Goal: Information Seeking & Learning: Learn about a topic

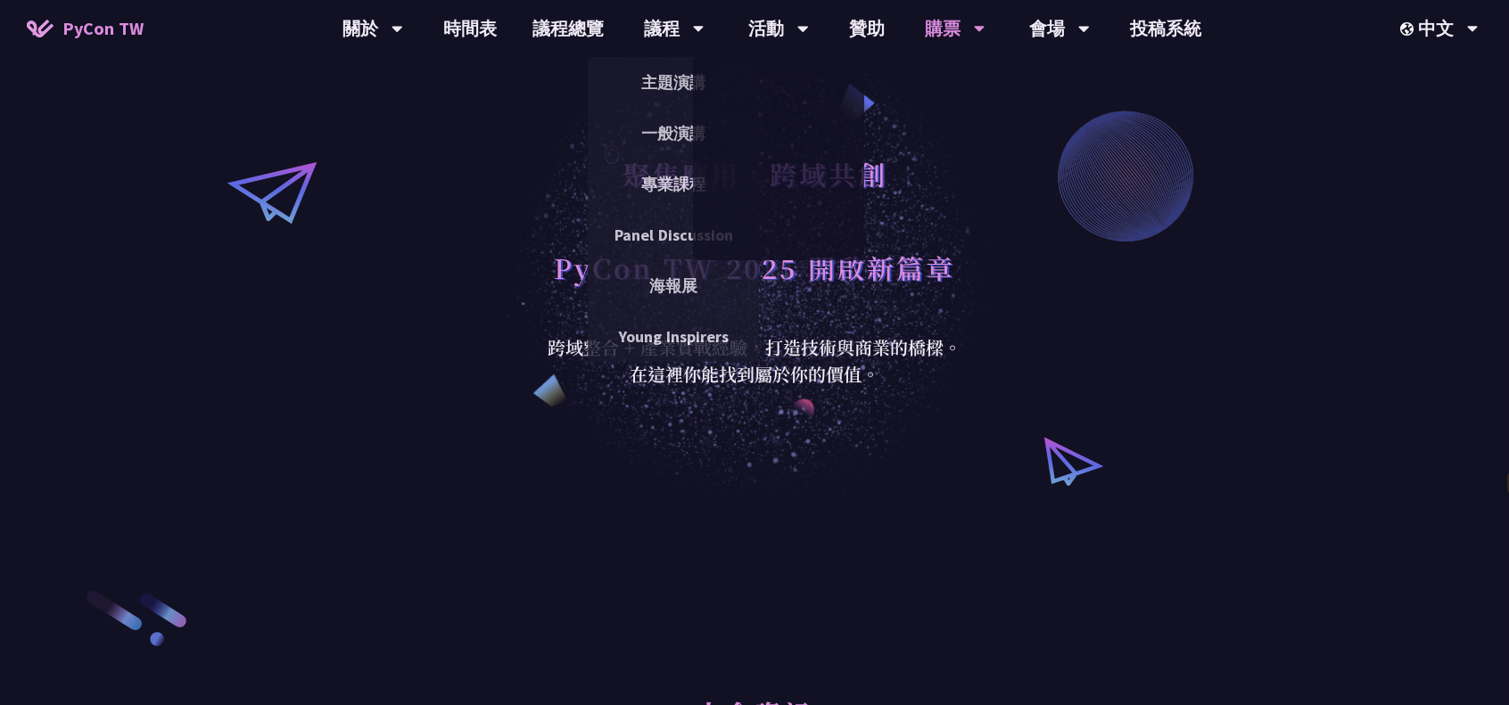
select select "zh-tw"
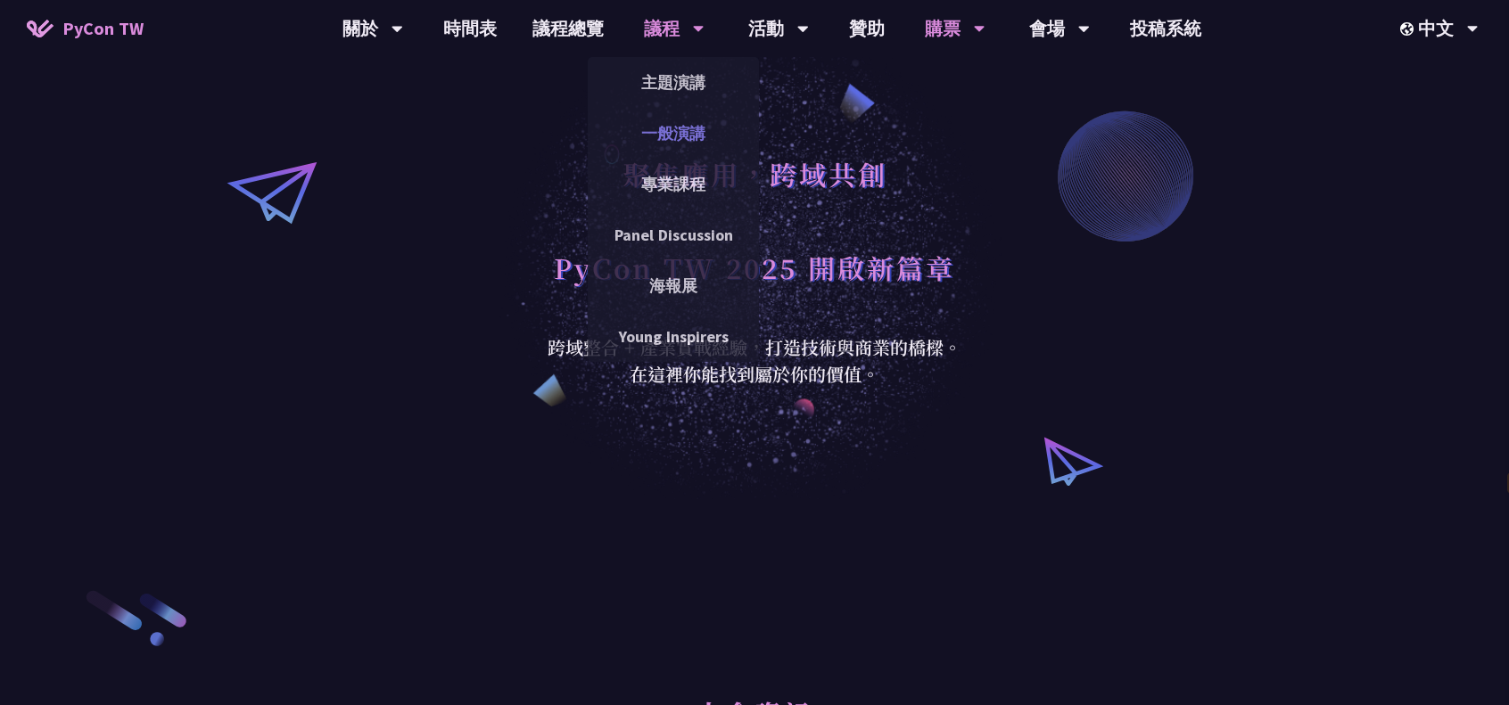
click at [690, 129] on link "一般演講" at bounding box center [673, 133] width 171 height 42
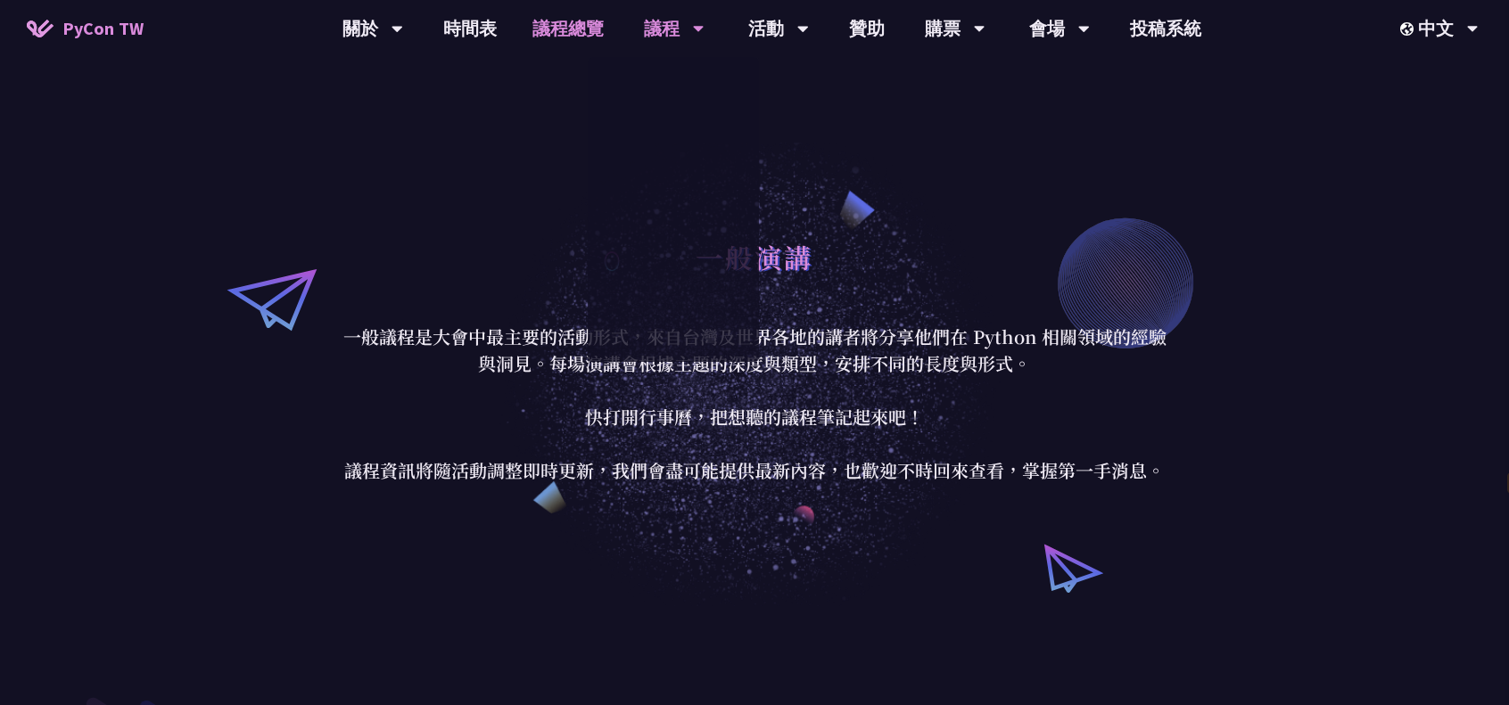
click at [598, 36] on link "議程總覽" at bounding box center [568, 28] width 107 height 57
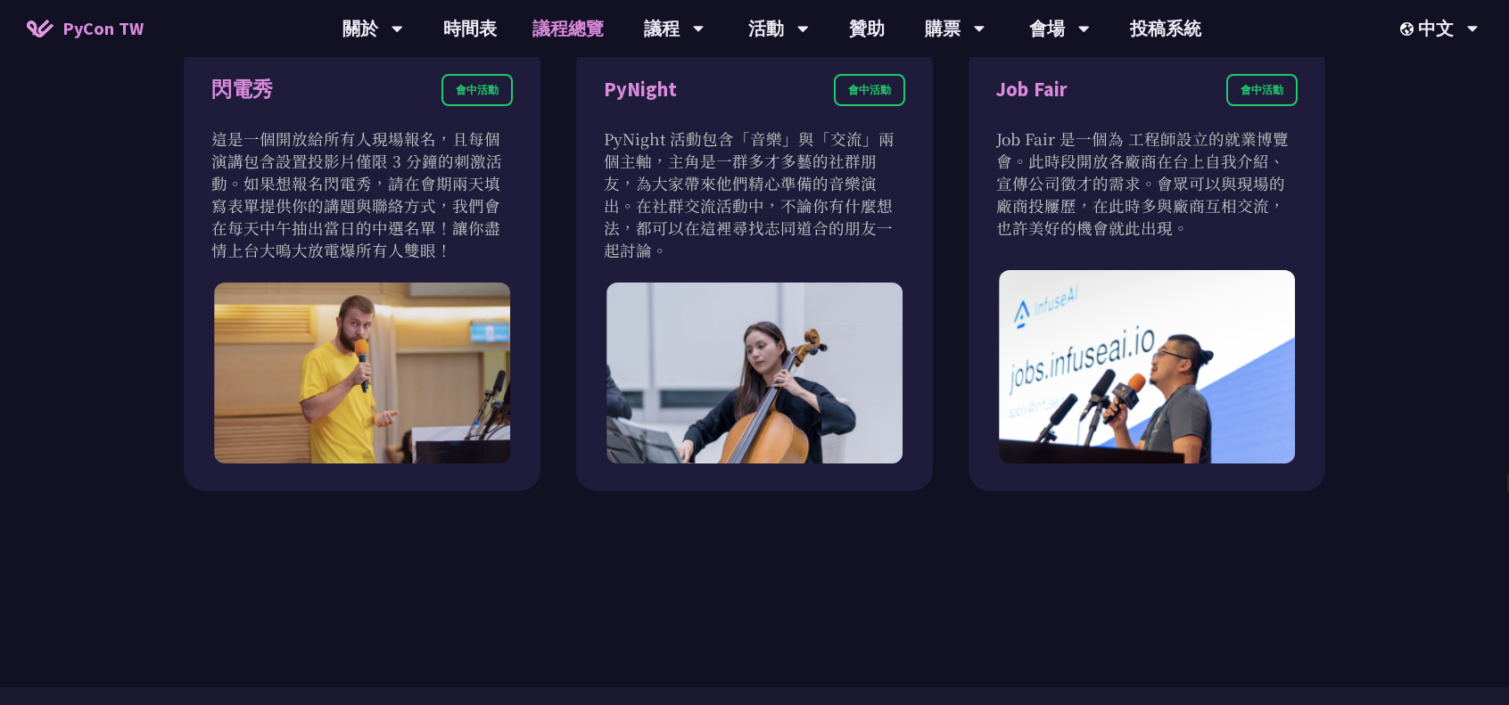
scroll to position [1427, 0]
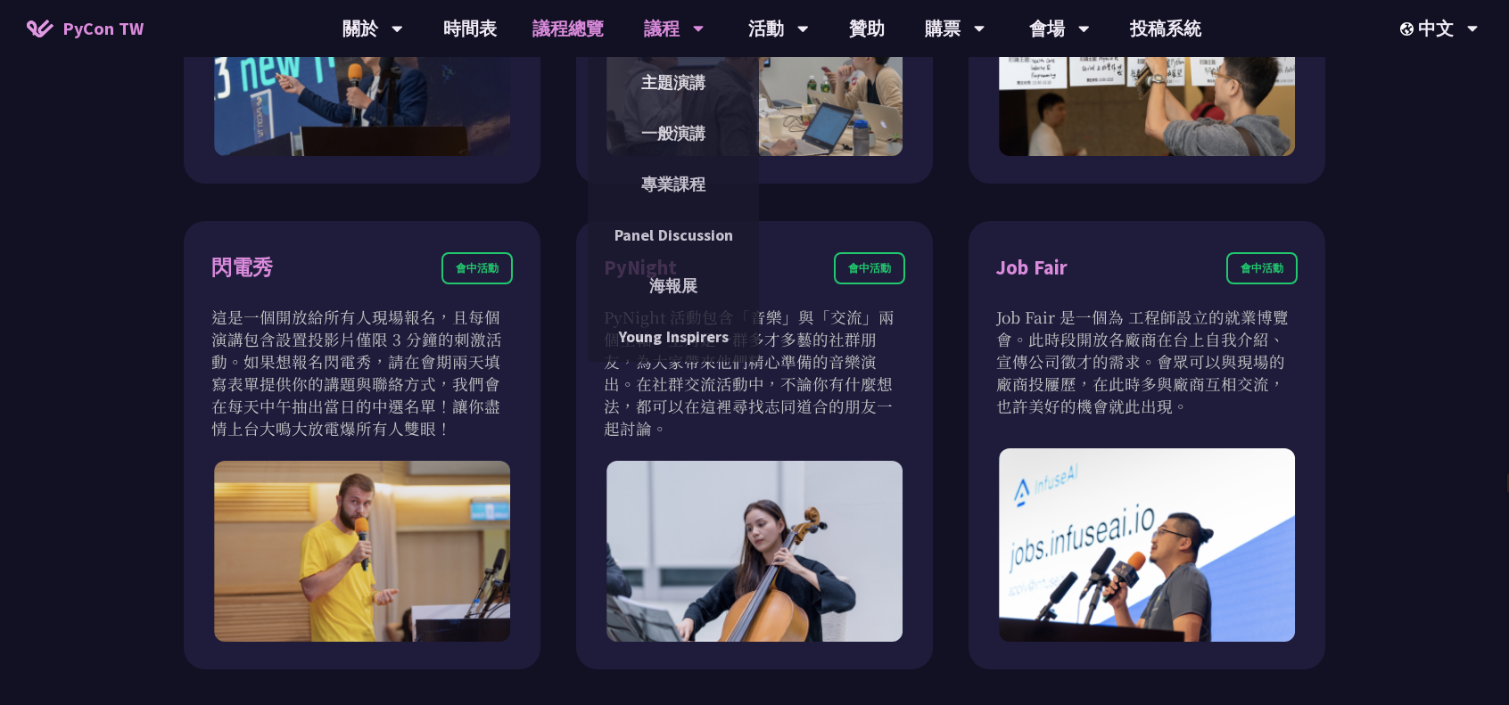
click at [403, 33] on div "議程" at bounding box center [372, 28] width 61 height 57
click at [683, 84] on link "主題演講" at bounding box center [673, 83] width 171 height 42
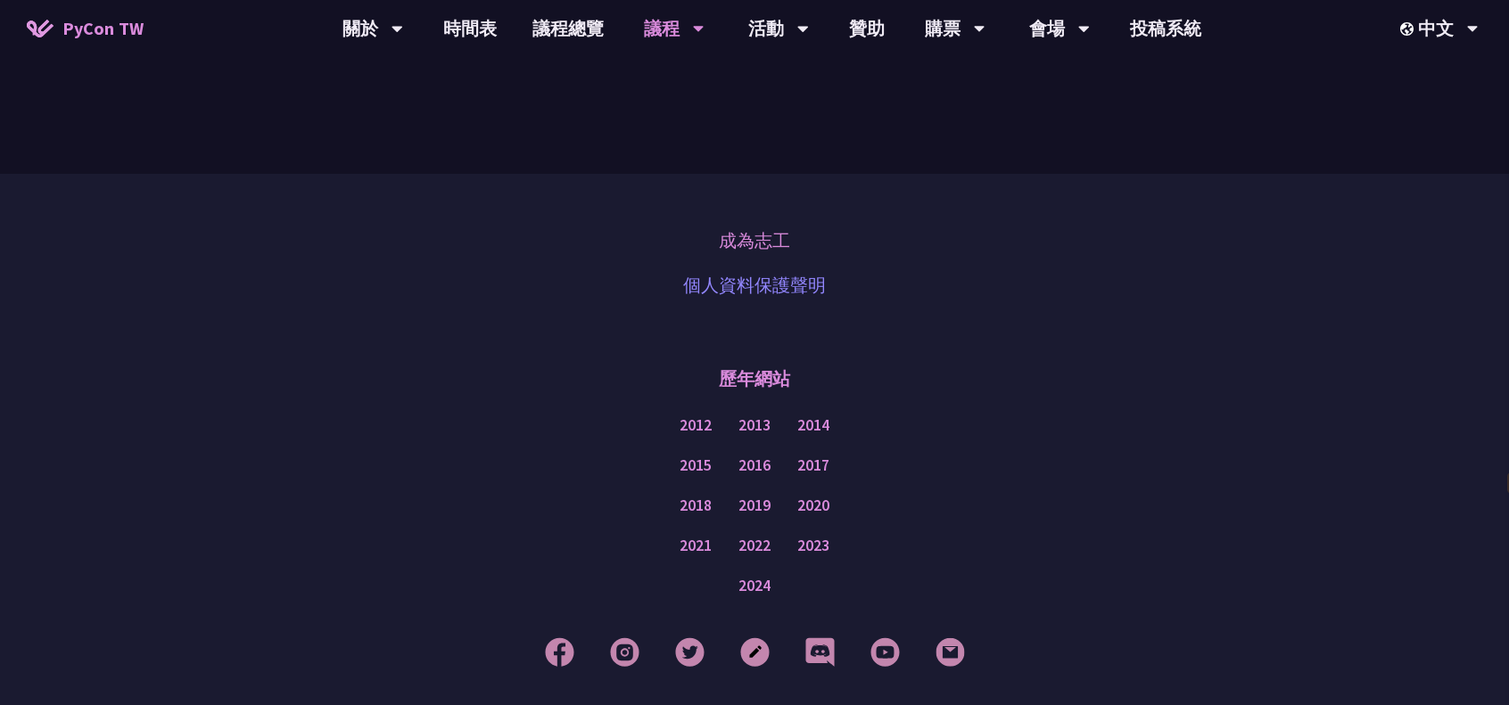
scroll to position [3184, 0]
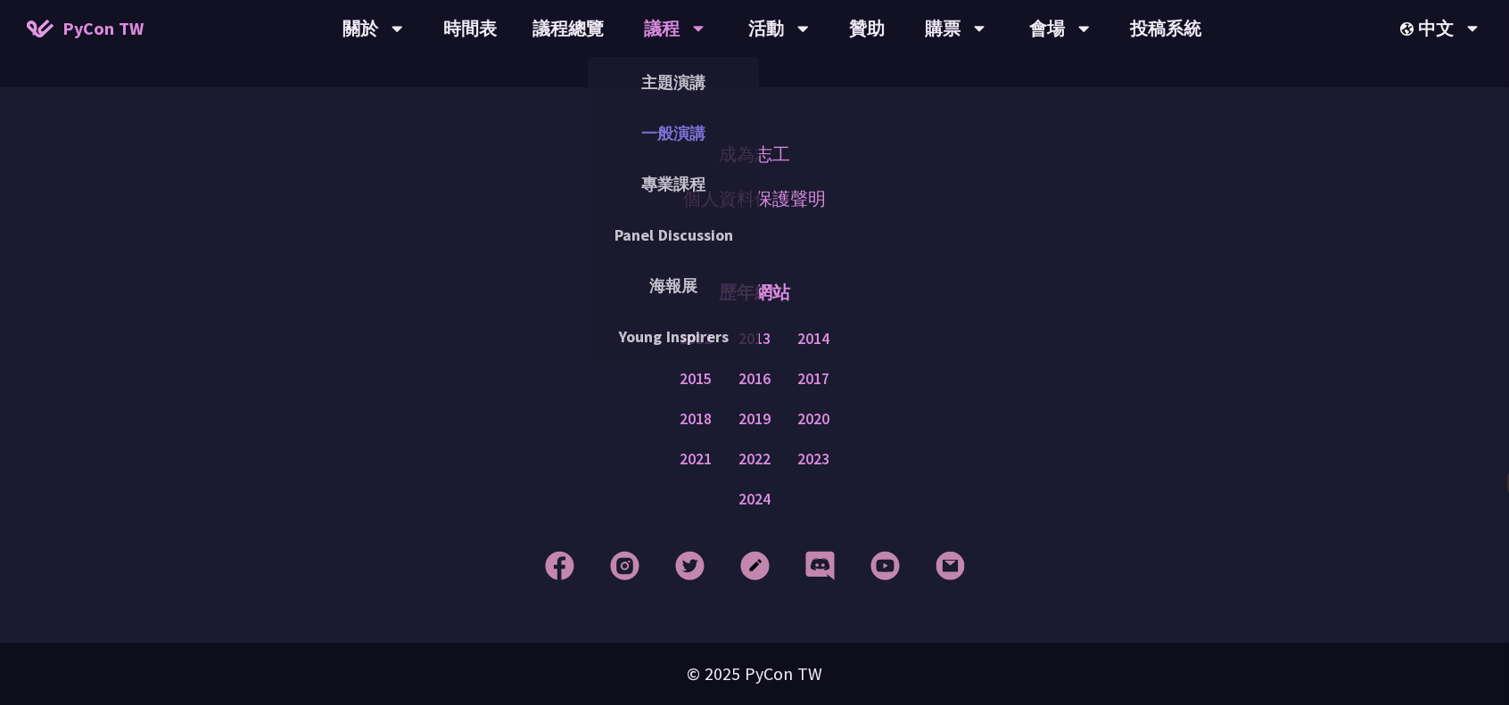
click at [666, 139] on link "一般演講" at bounding box center [673, 133] width 171 height 42
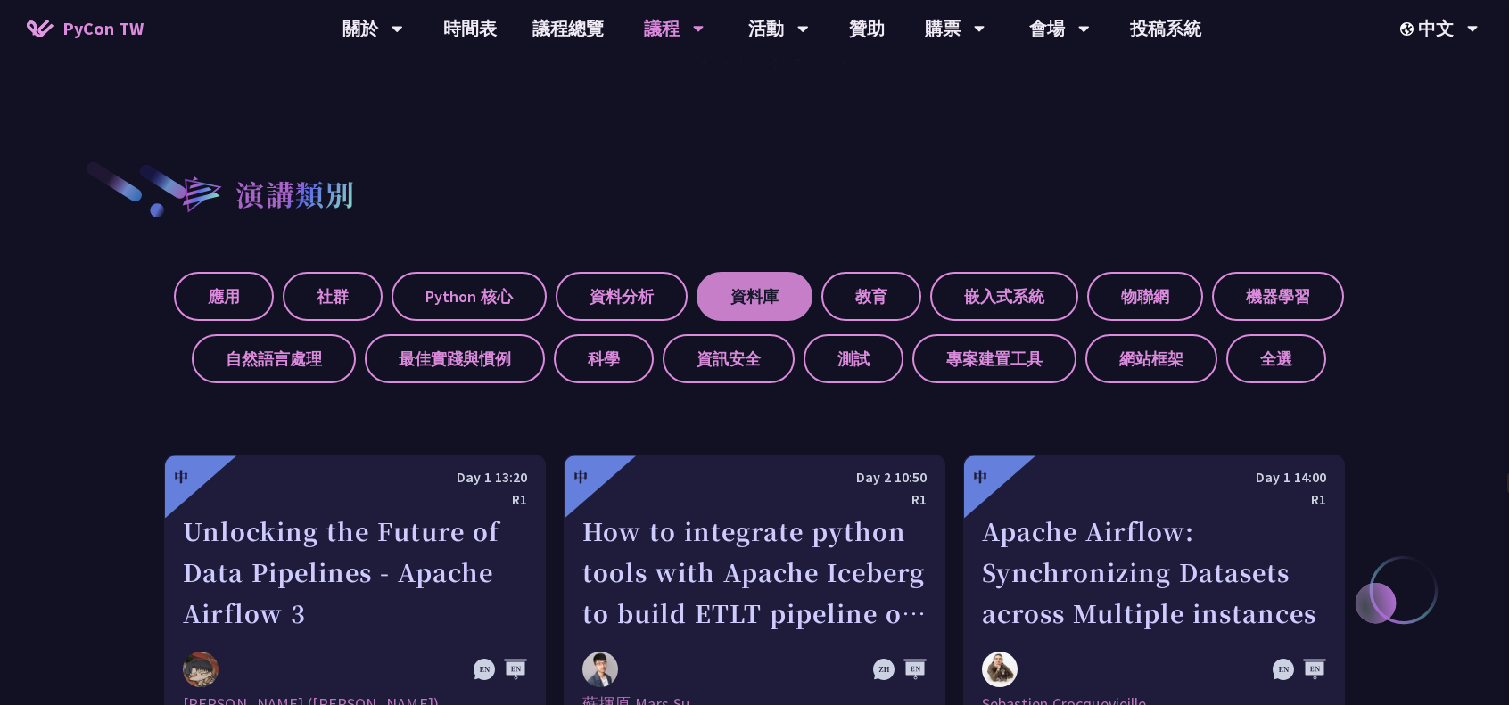
scroll to position [535, 0]
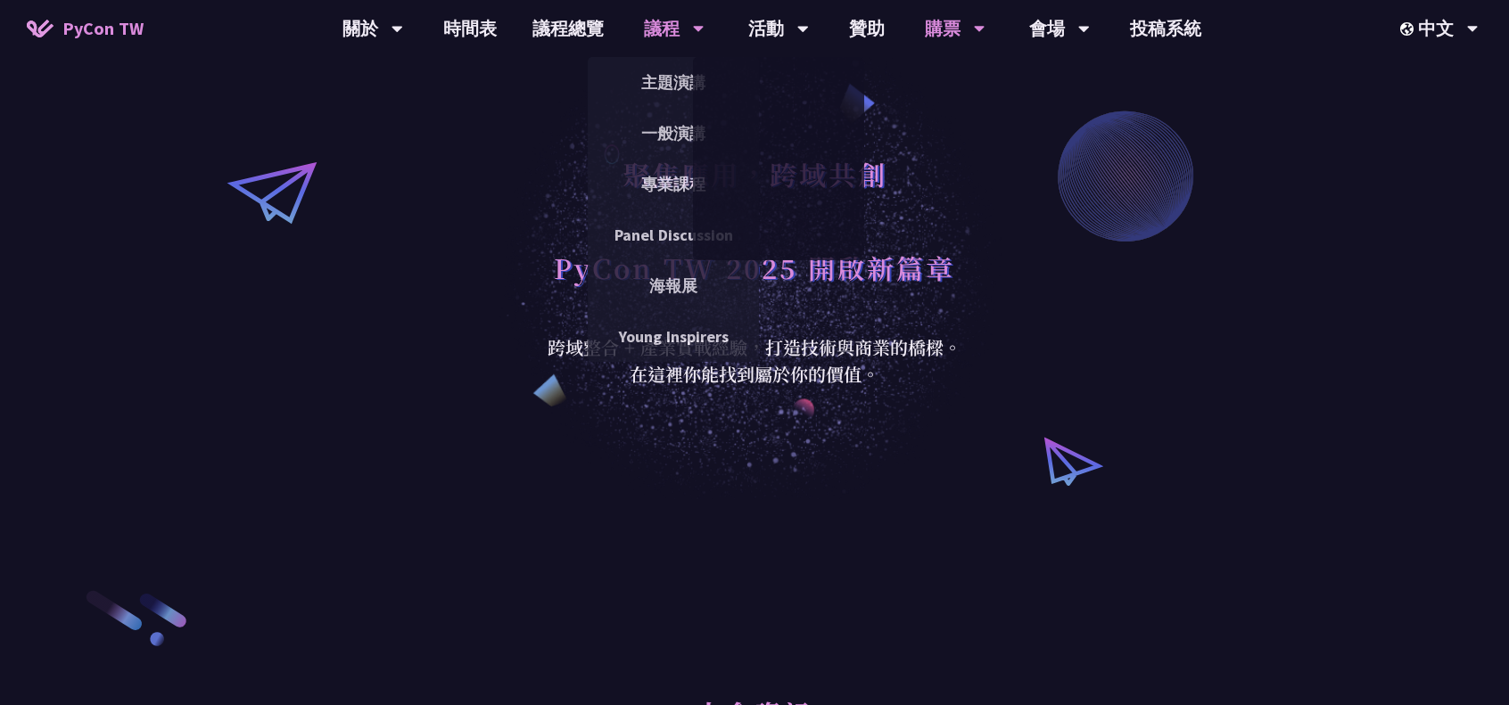
select select "zh-tw"
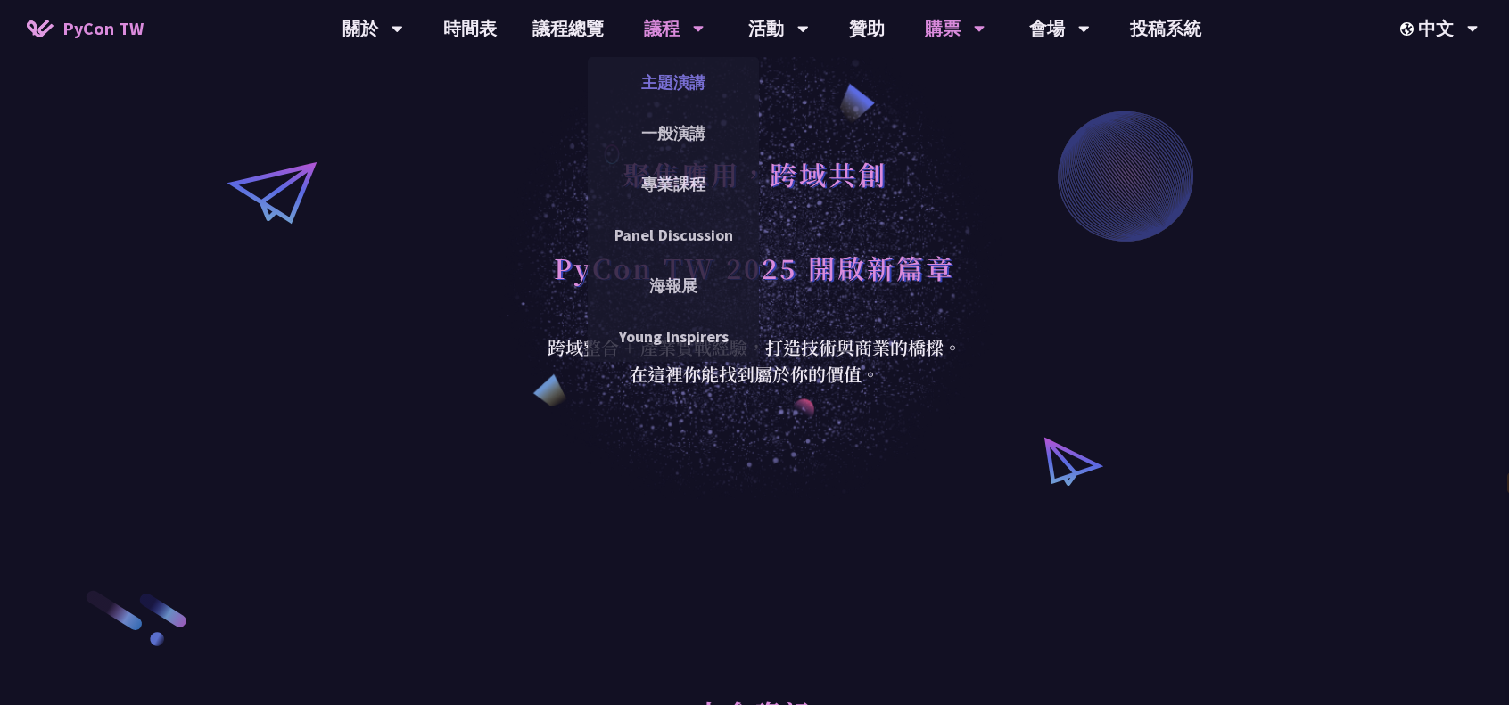
click at [665, 95] on link "主題演講" at bounding box center [673, 83] width 171 height 42
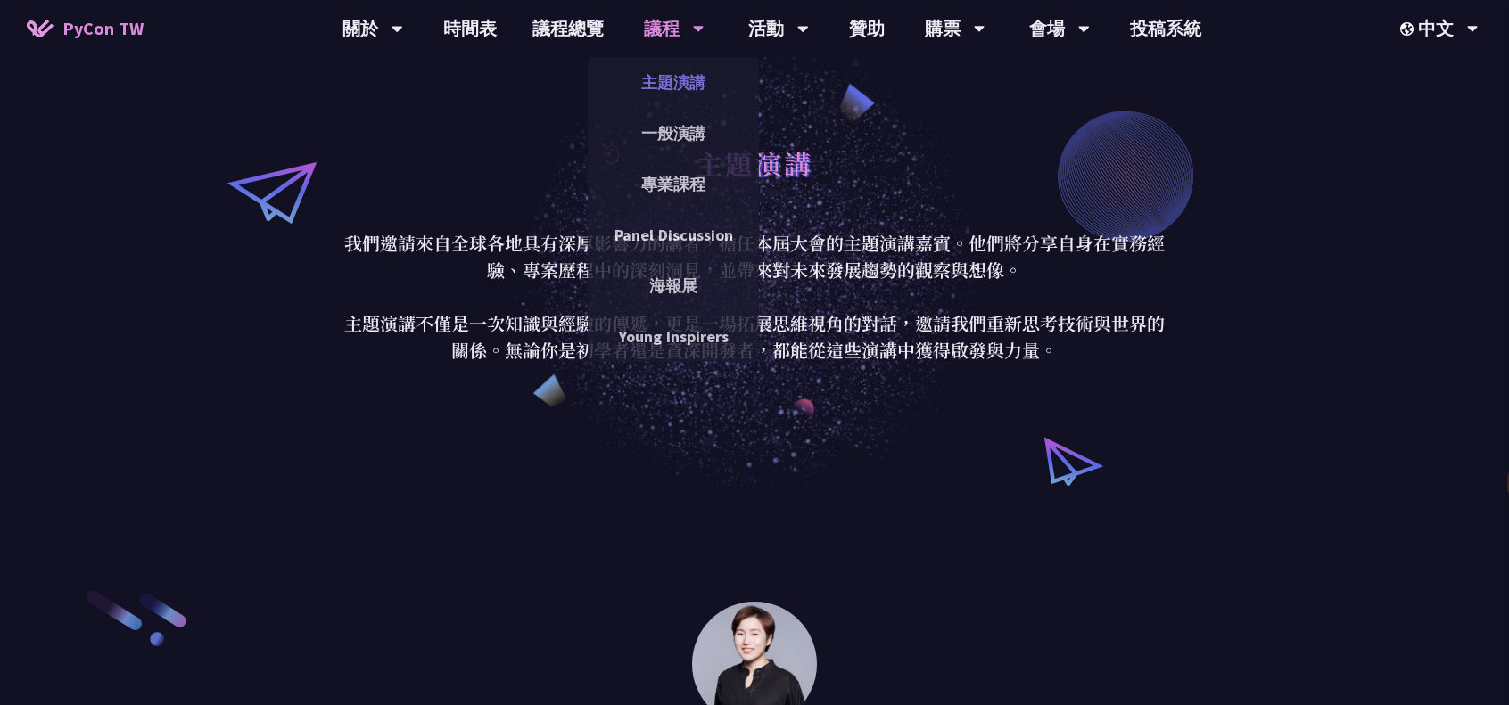
drag, startPoint x: 664, startPoint y: 21, endPoint x: 685, endPoint y: 62, distance: 46.3
click at [664, 21] on div "議程" at bounding box center [674, 28] width 61 height 57
click at [675, 127] on link "一般演講" at bounding box center [673, 133] width 171 height 42
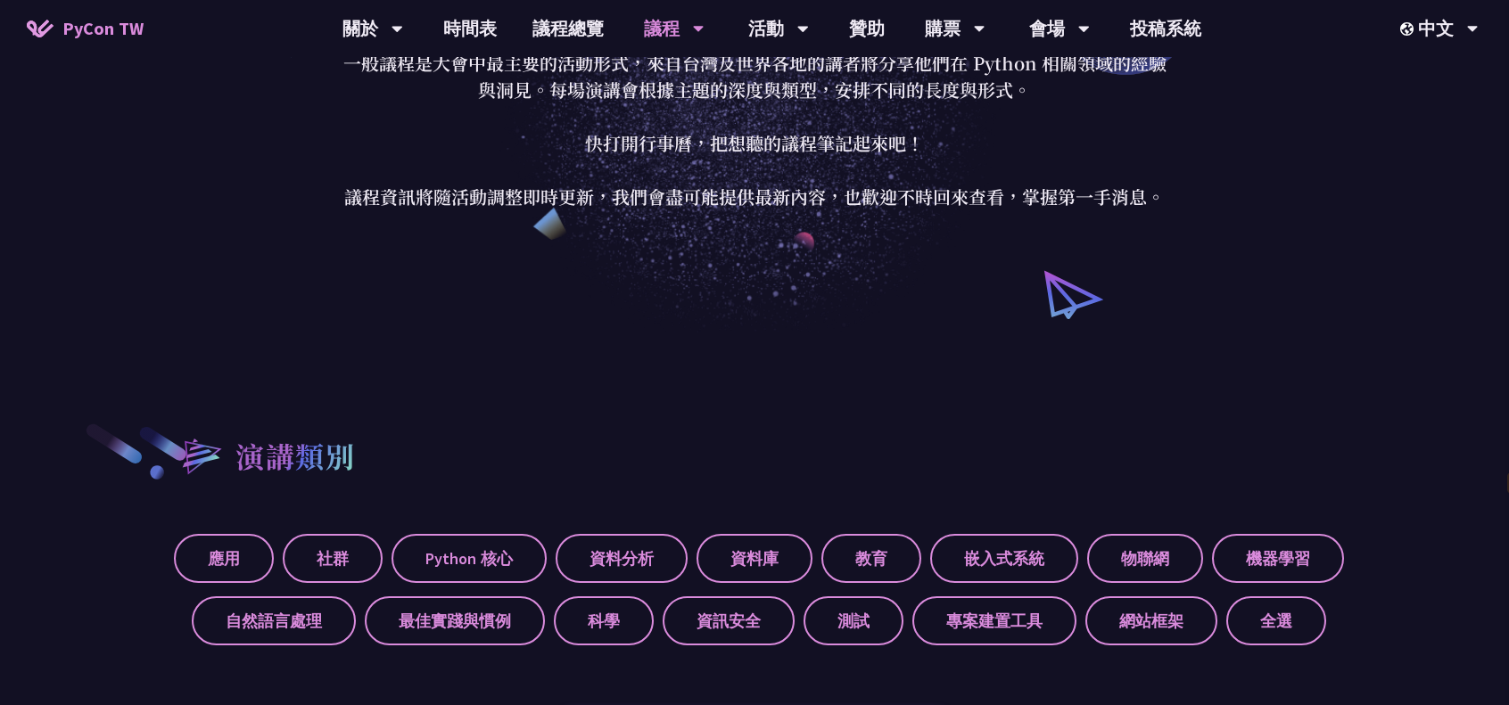
scroll to position [714, 0]
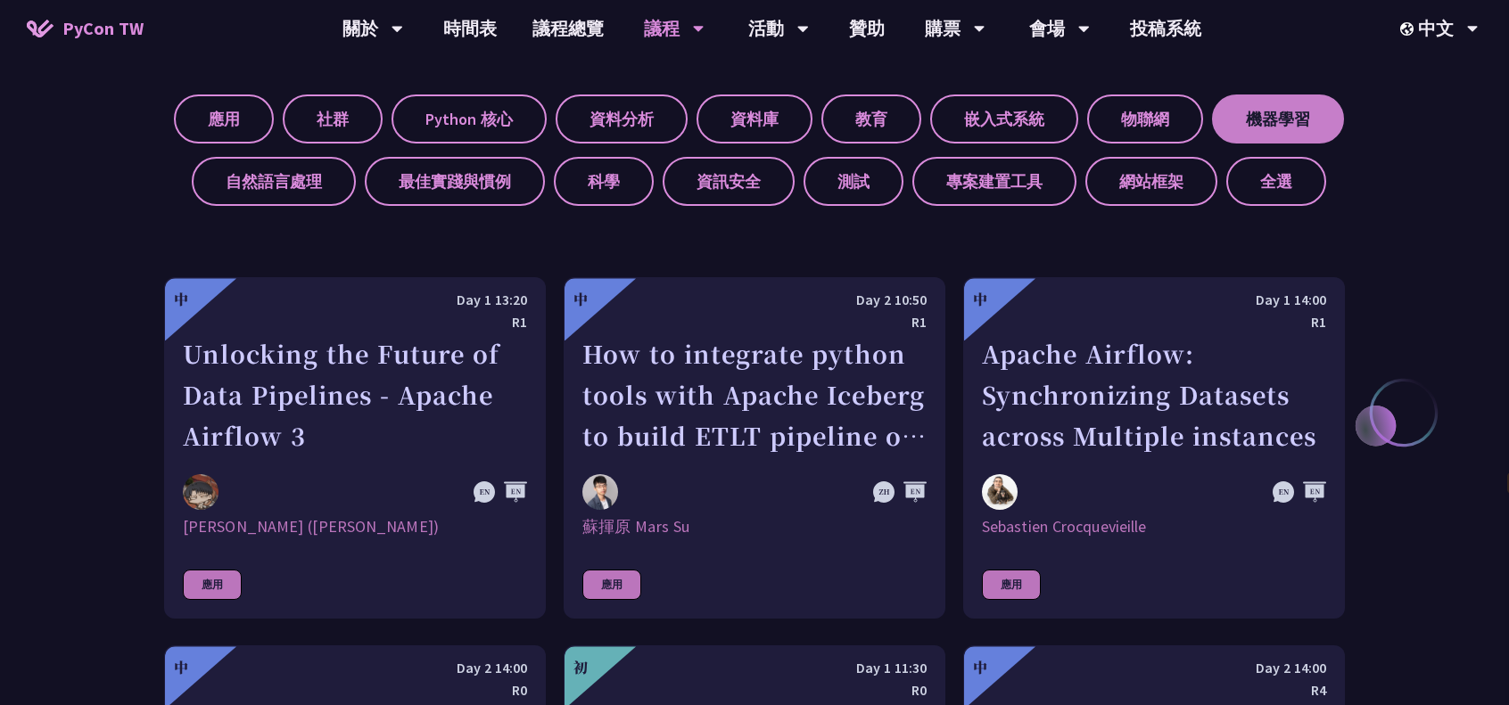
click at [1295, 122] on label "機器學習" at bounding box center [1278, 119] width 132 height 49
click at [0, 0] on input "機器學習" at bounding box center [0, 0] width 0 height 0
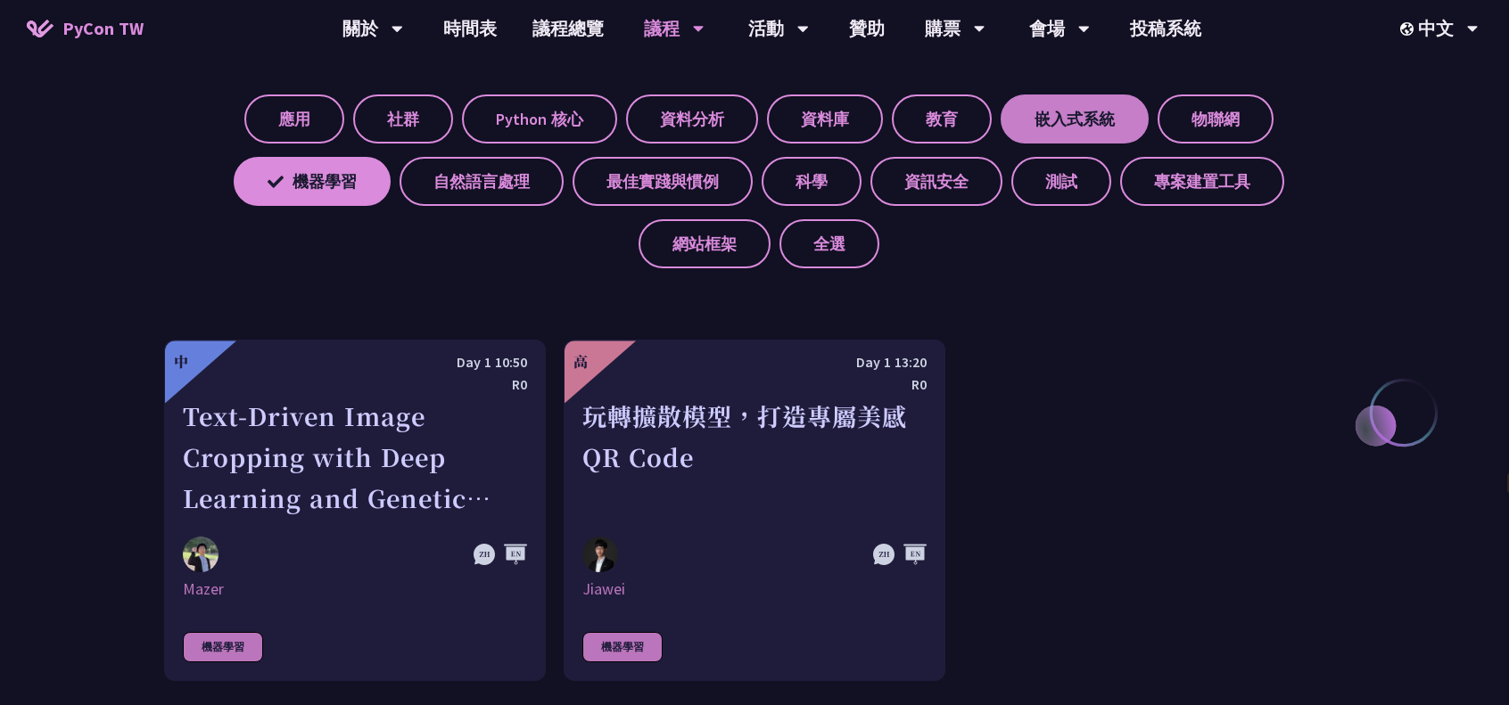
click at [1077, 111] on label "嵌入式系統" at bounding box center [1075, 119] width 148 height 49
click at [0, 0] on input "嵌入式系統" at bounding box center [0, 0] width 0 height 0
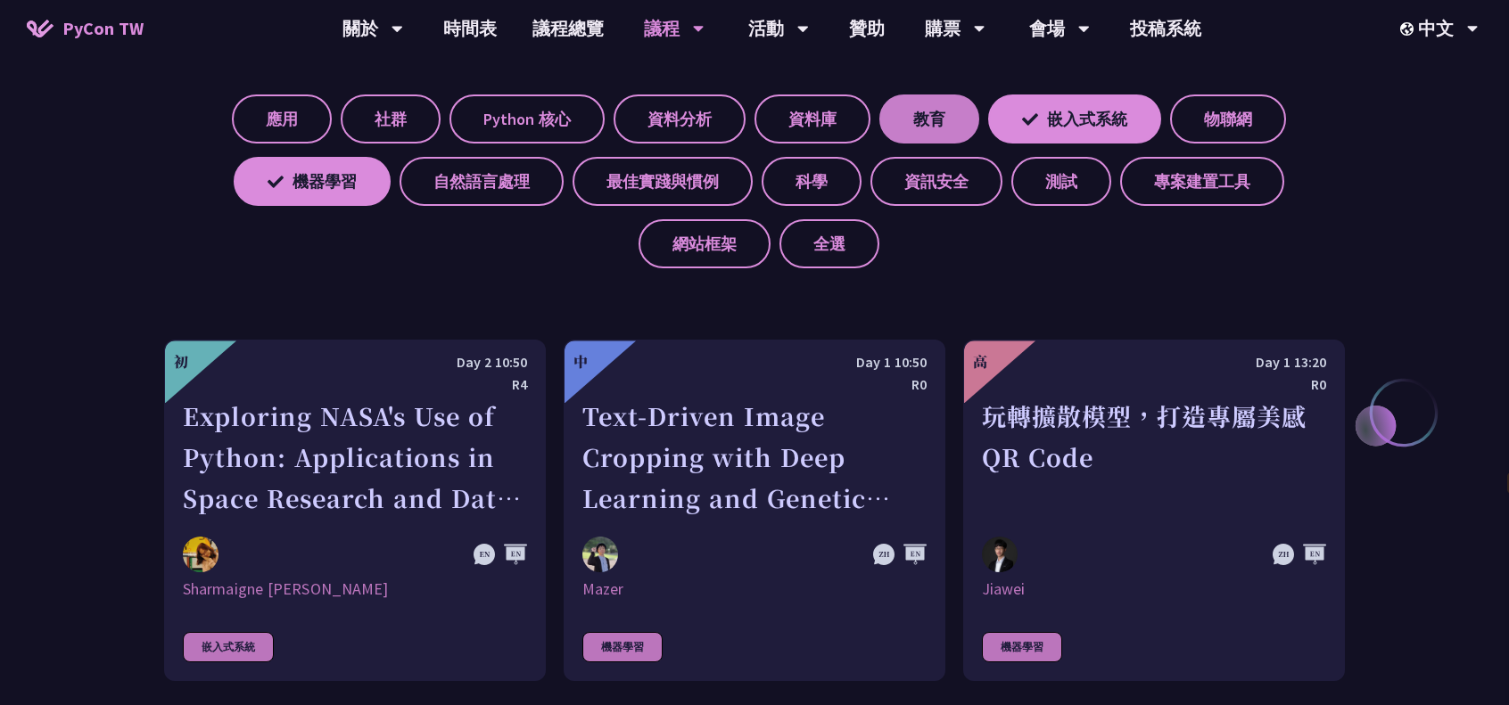
click at [919, 138] on label "教育" at bounding box center [929, 119] width 100 height 49
click at [0, 0] on input "教育" at bounding box center [0, 0] width 0 height 0
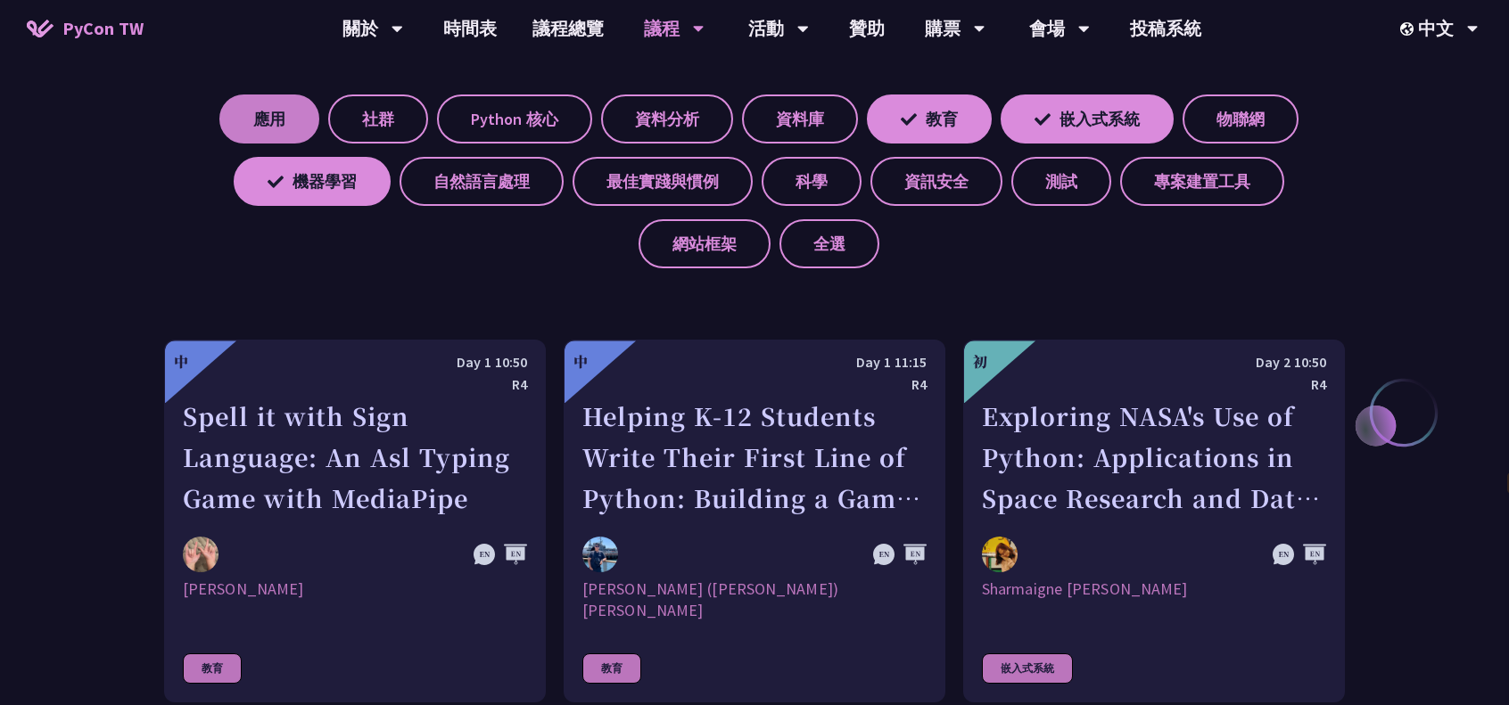
click at [278, 116] on label "應用" at bounding box center [269, 119] width 100 height 49
click at [0, 0] on input "應用" at bounding box center [0, 0] width 0 height 0
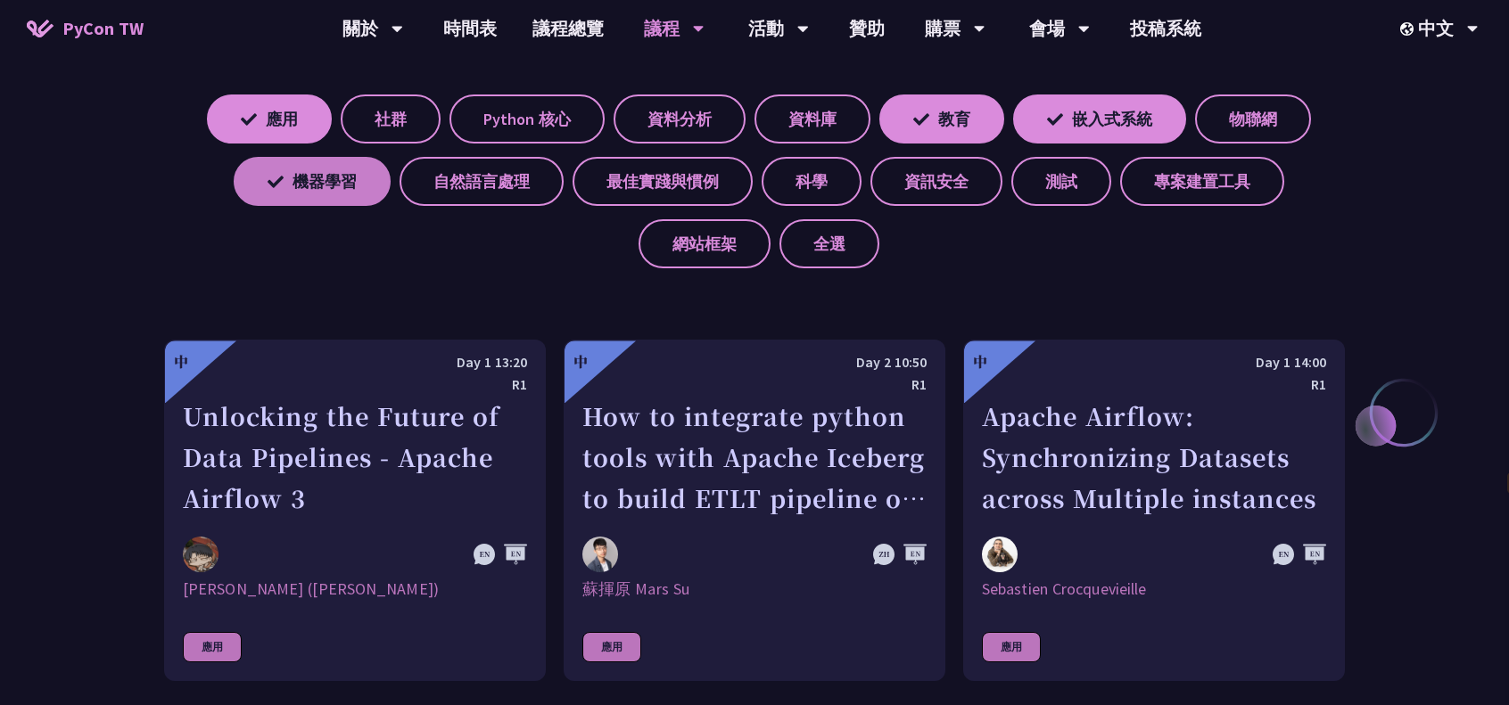
click at [360, 180] on label "機器學習" at bounding box center [312, 181] width 157 height 49
click at [0, 0] on input "機器學習" at bounding box center [0, 0] width 0 height 0
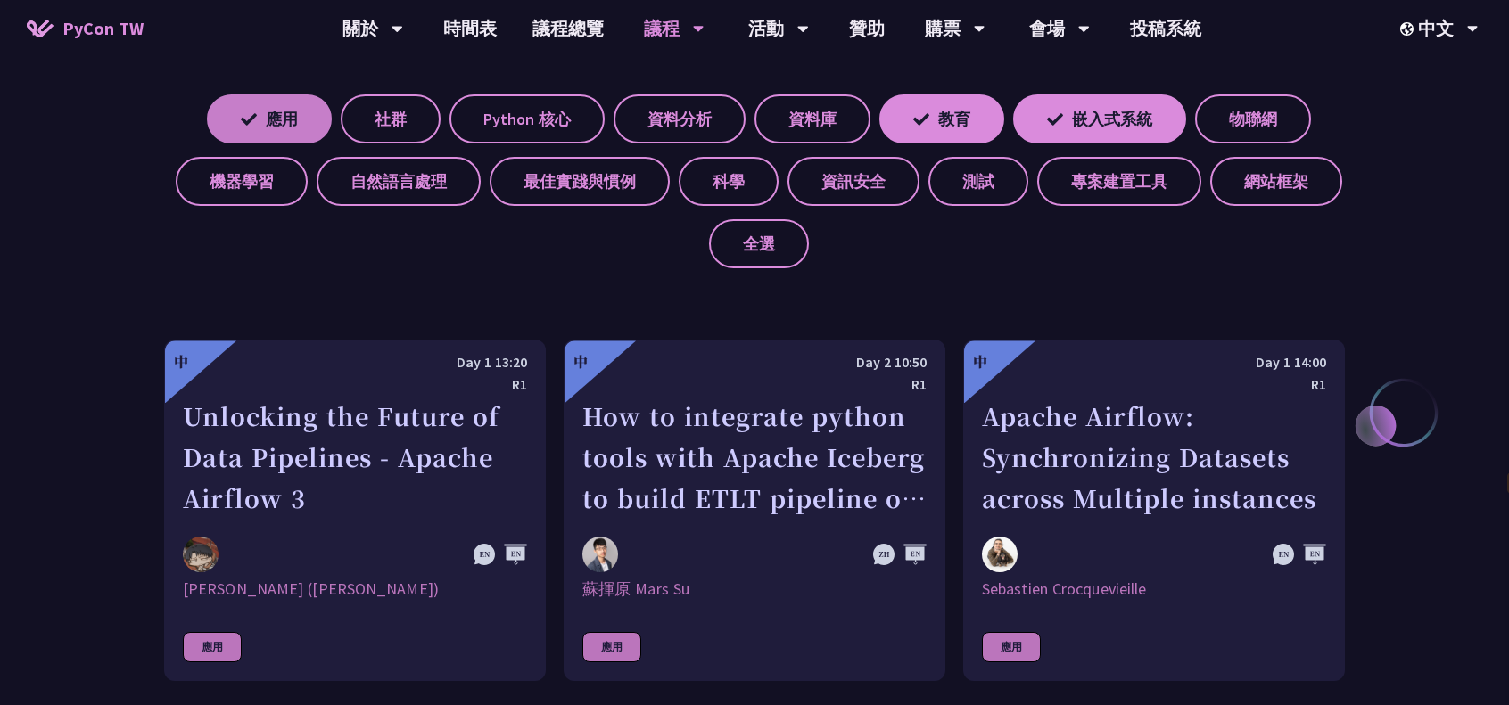
click at [254, 115] on label "應用" at bounding box center [269, 119] width 125 height 49
click at [0, 0] on input "應用" at bounding box center [0, 0] width 0 height 0
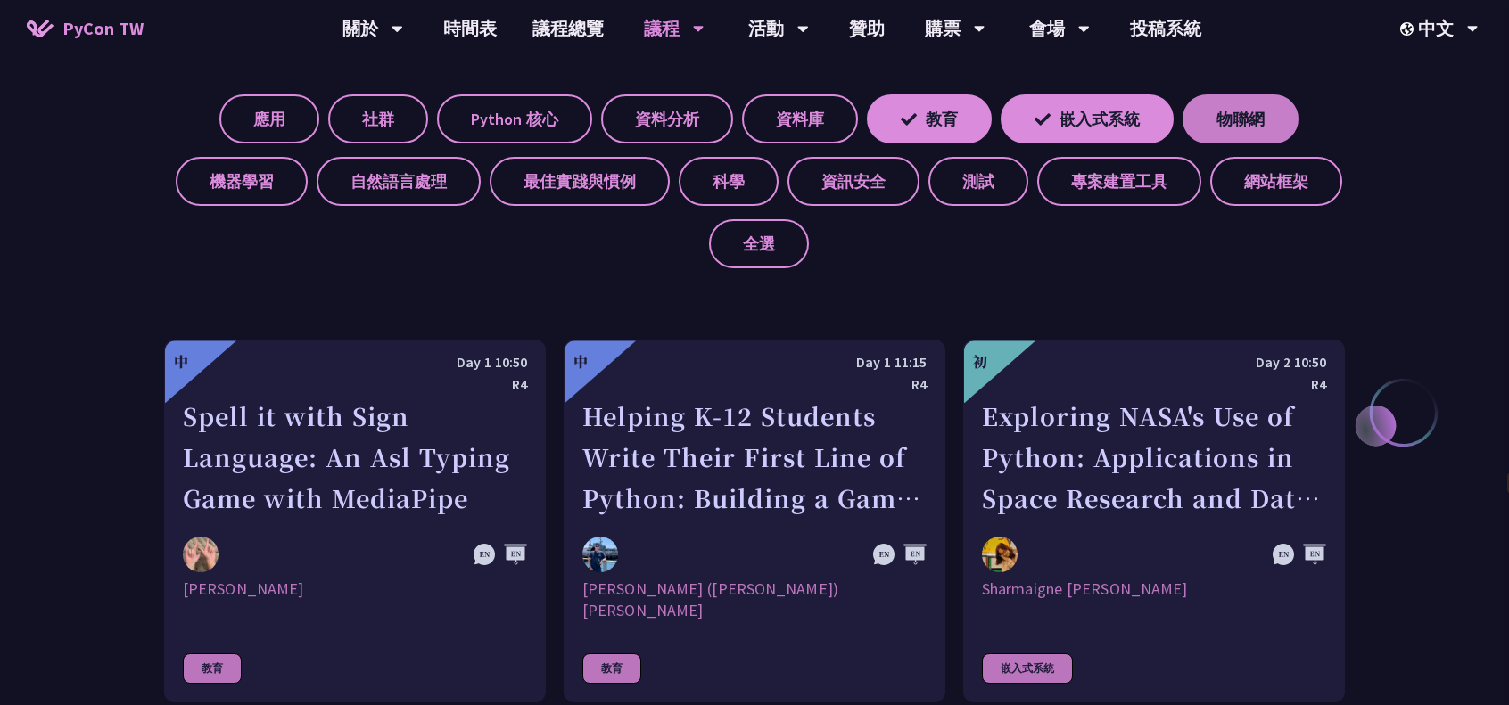
click at [1224, 117] on label "物聯網" at bounding box center [1241, 119] width 116 height 49
click at [0, 0] on input "物聯網" at bounding box center [0, 0] width 0 height 0
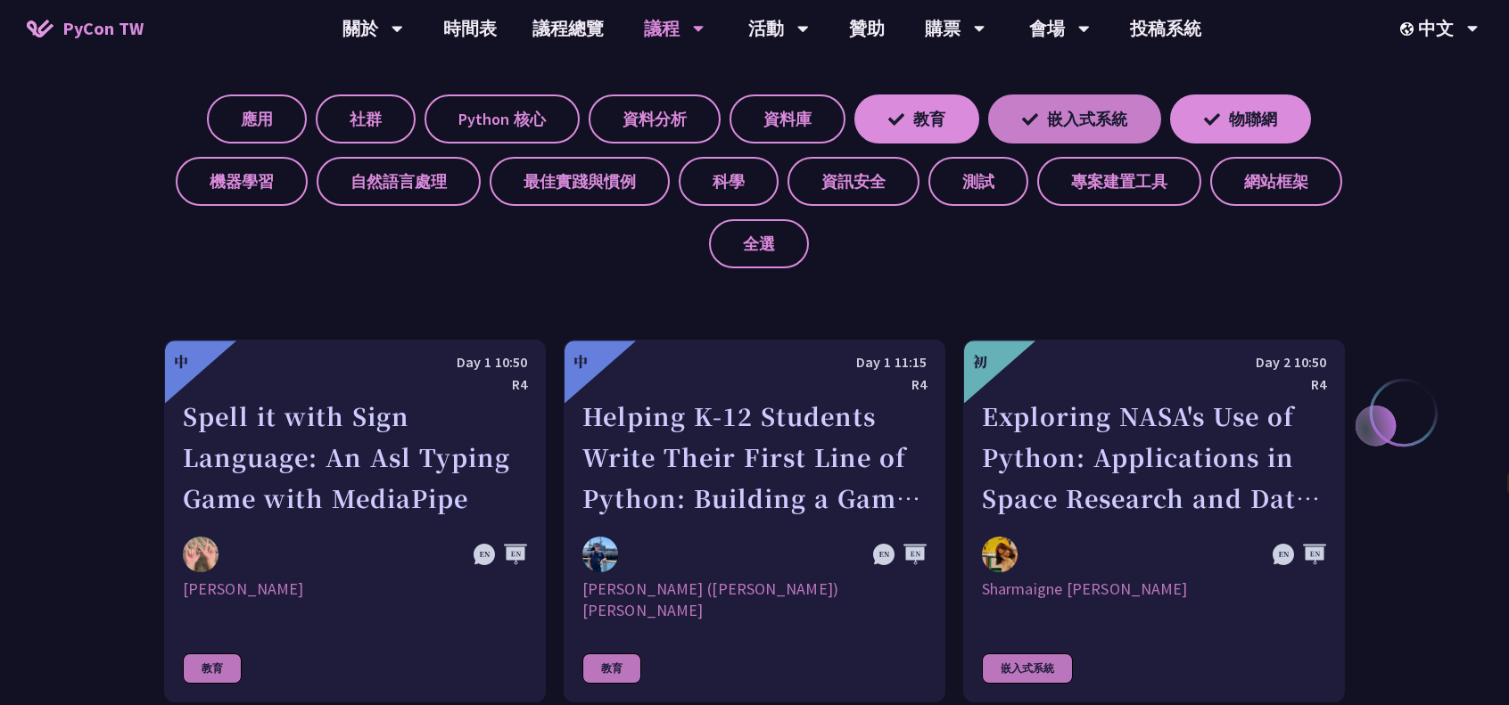
click at [1060, 113] on label "嵌入式系統" at bounding box center [1074, 119] width 173 height 49
click at [0, 0] on input "嵌入式系統" at bounding box center [0, 0] width 0 height 0
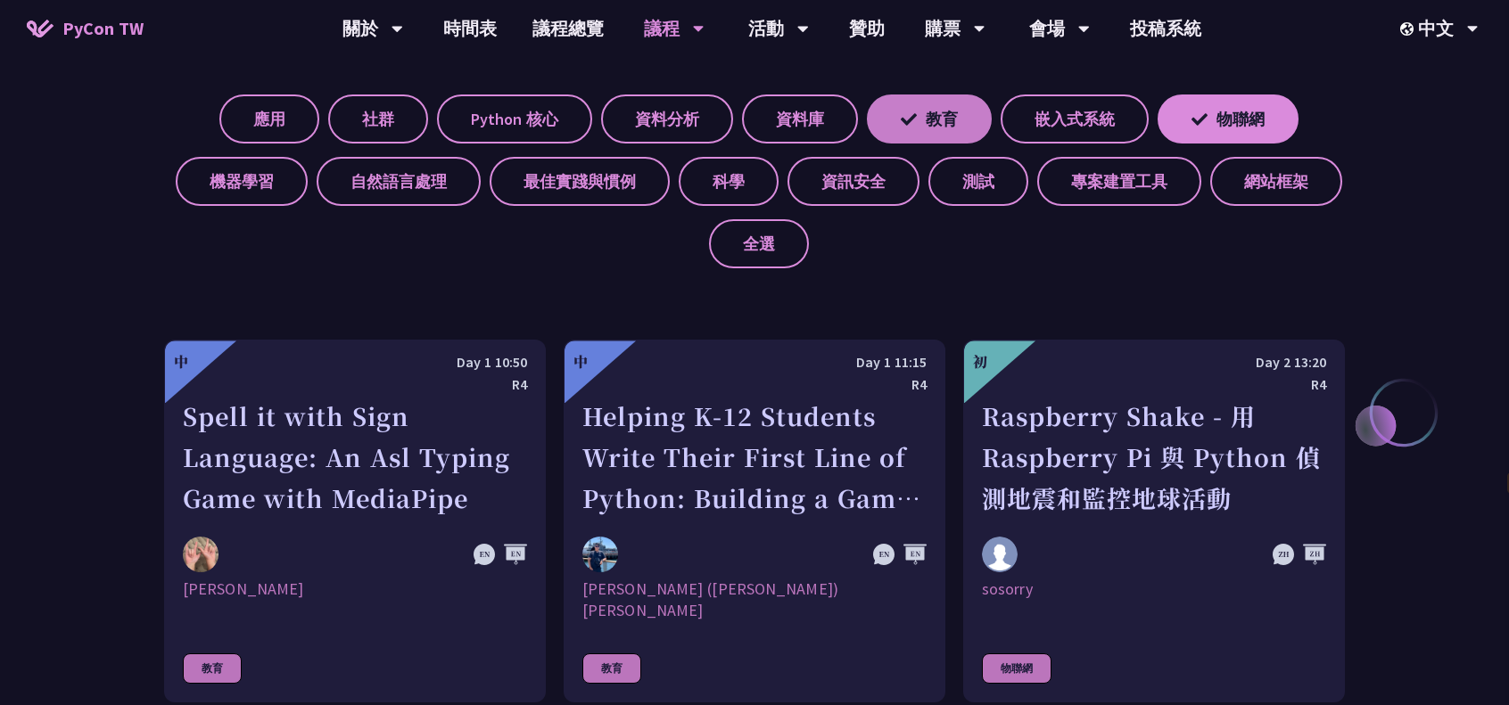
click at [969, 108] on label "教育" at bounding box center [929, 119] width 125 height 49
click at [0, 0] on input "教育" at bounding box center [0, 0] width 0 height 0
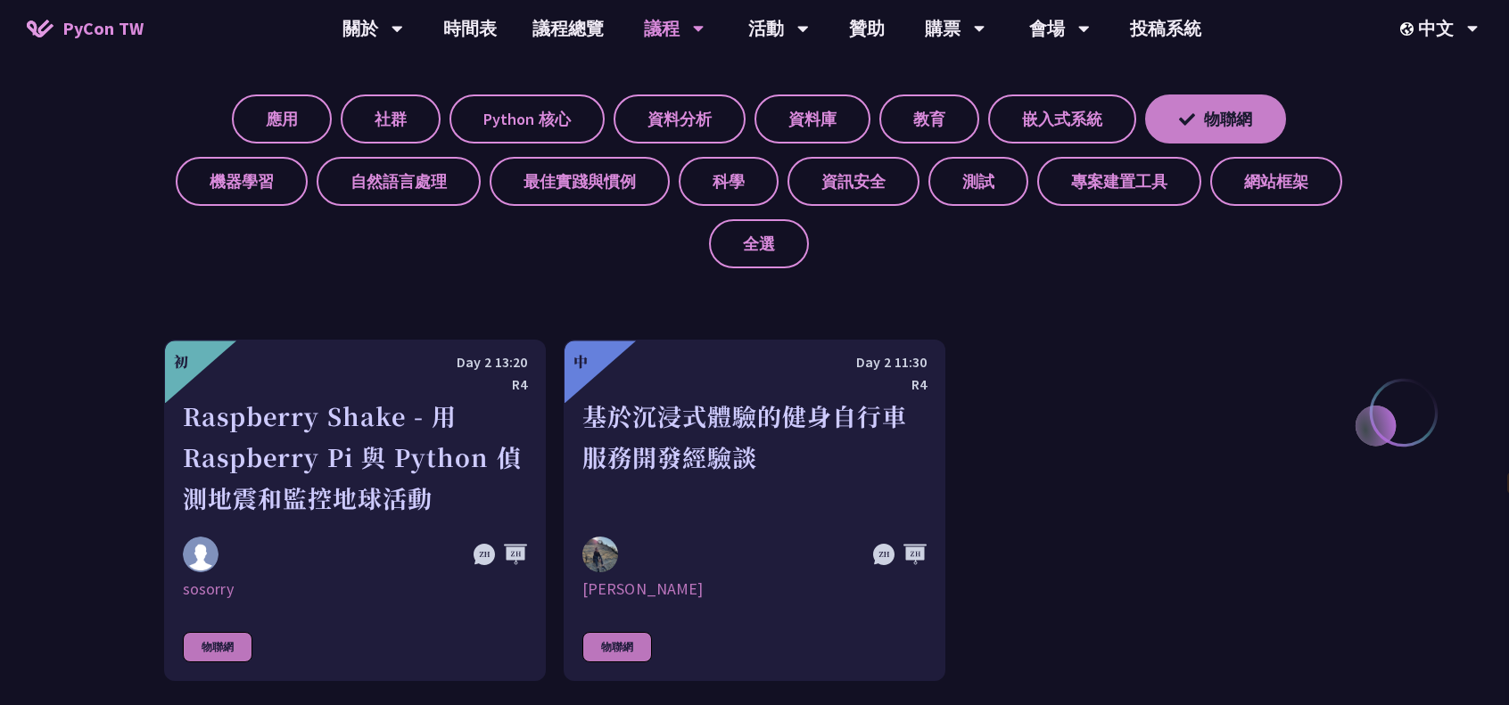
click at [1222, 111] on label "物聯網" at bounding box center [1215, 119] width 141 height 49
click at [0, 0] on input "物聯網" at bounding box center [0, 0] width 0 height 0
